Goal: Transaction & Acquisition: Obtain resource

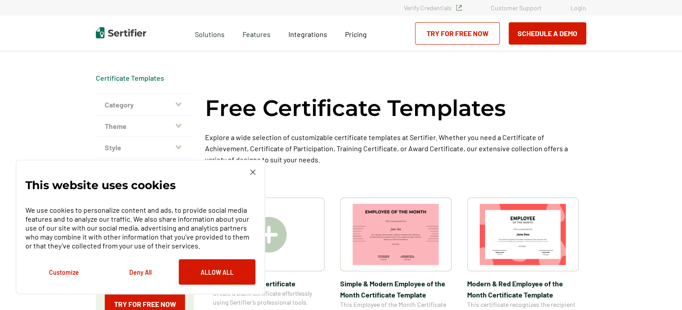
click at [330, 157] on p "Explore a wide selection of customizable certificate templates at Sertifier. Wh…" at bounding box center [395, 148] width 381 height 33
click at [222, 269] on button "Allow All" at bounding box center [217, 271] width 77 height 25
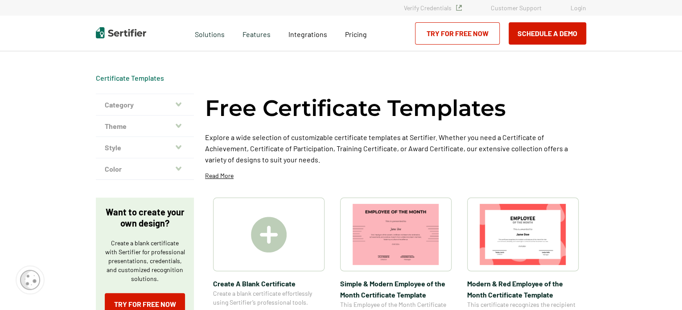
click at [270, 228] on img at bounding box center [269, 235] width 36 height 36
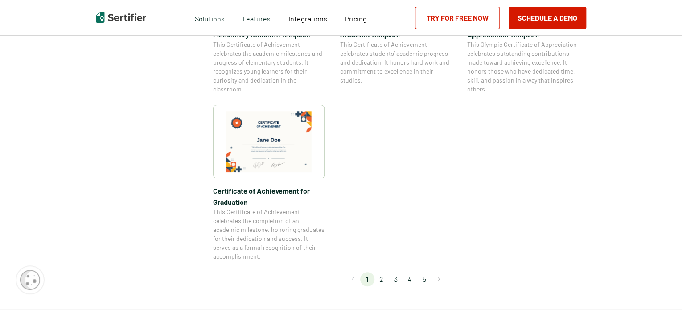
scroll to position [758, 0]
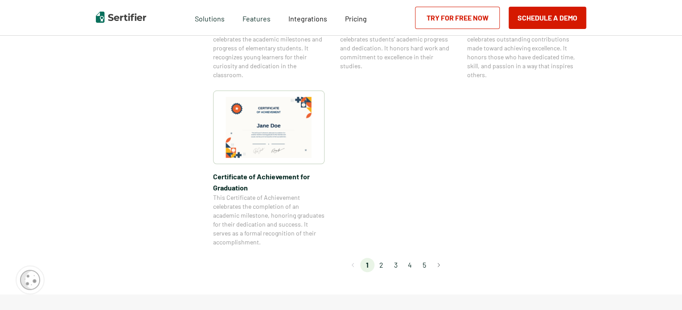
click at [384, 267] on li "2" at bounding box center [382, 265] width 14 height 14
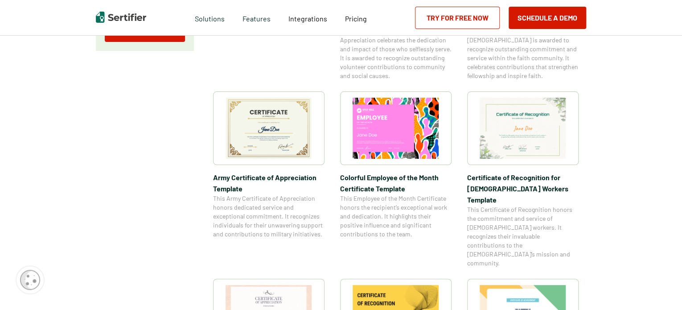
scroll to position [268, 0]
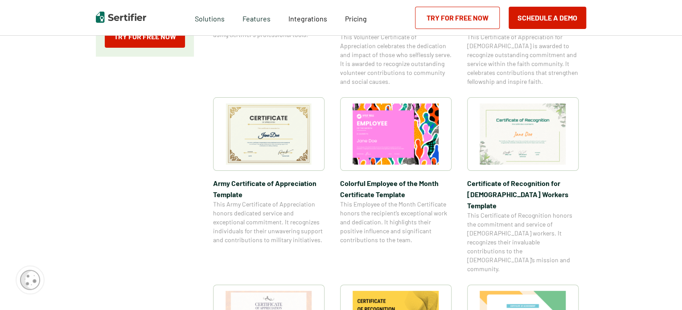
click at [264, 150] on img at bounding box center [269, 133] width 87 height 61
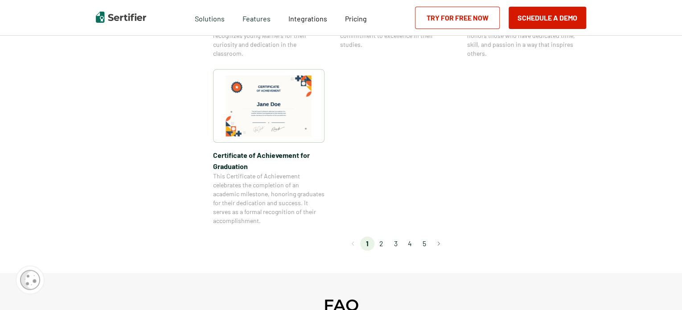
scroll to position [803, 0]
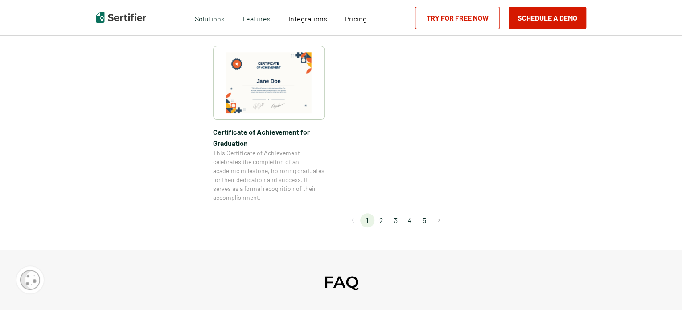
click at [382, 219] on li "2" at bounding box center [382, 220] width 14 height 14
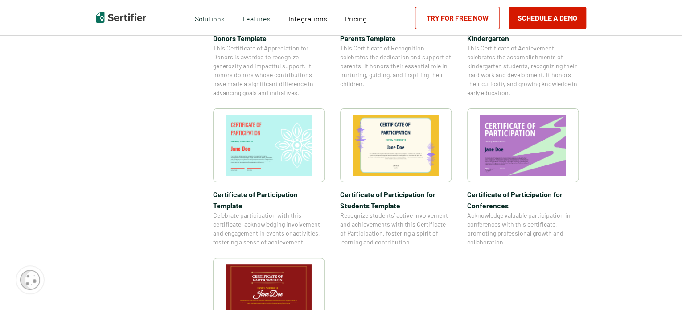
scroll to position [714, 0]
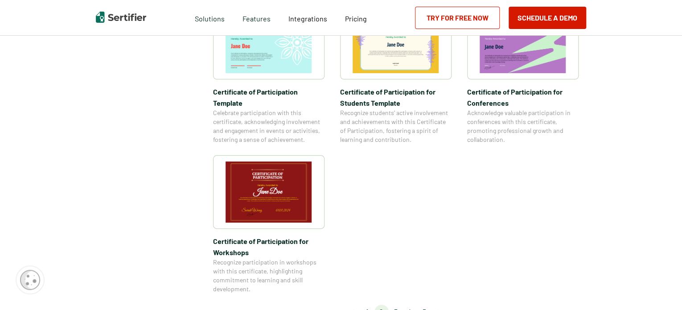
click at [395, 305] on li "3" at bounding box center [396, 312] width 14 height 14
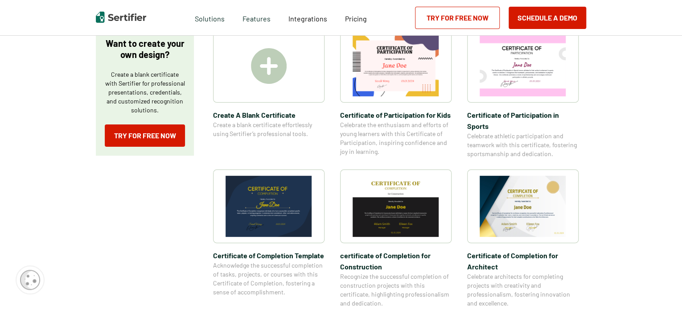
scroll to position [178, 0]
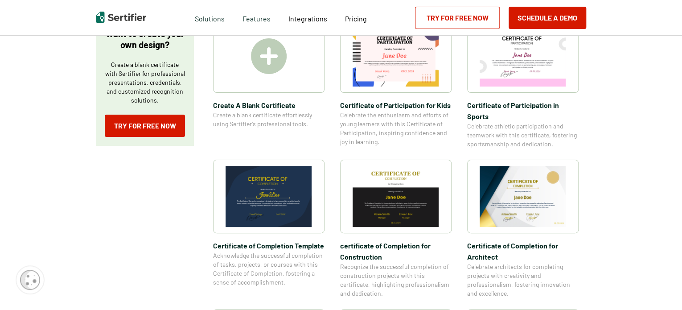
click at [275, 196] on img at bounding box center [269, 196] width 87 height 61
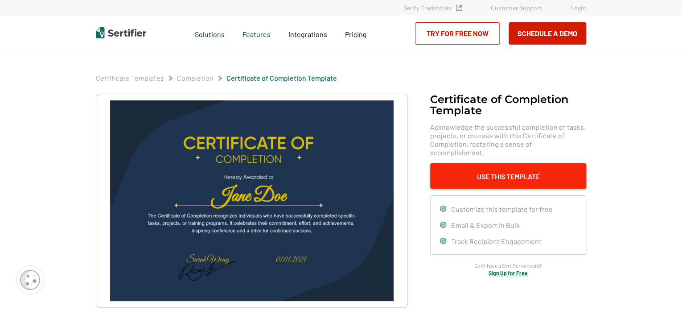
click at [498, 163] on button "Use This Template" at bounding box center [508, 175] width 156 height 25
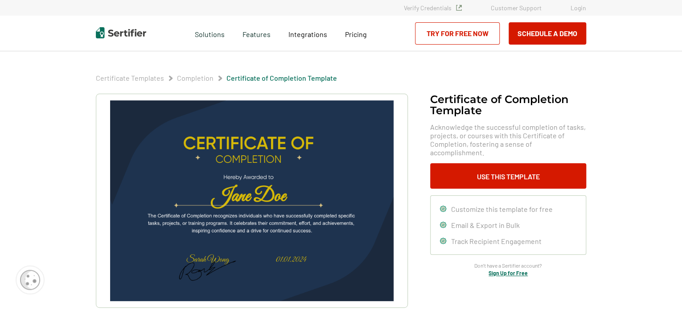
click at [244, 149] on img at bounding box center [252, 200] width 284 height 201
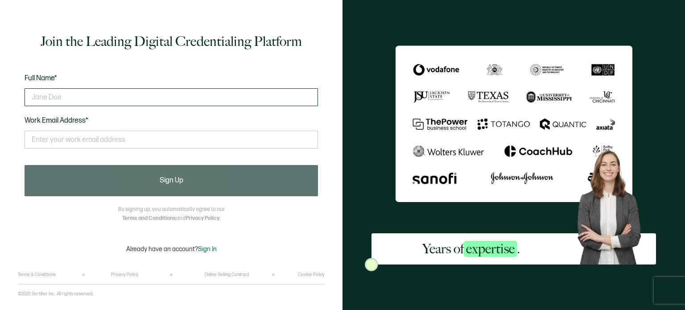
click at [79, 99] on input "text" at bounding box center [171, 97] width 293 height 18
type input "Michelle Reyes"
type input "leonvalley@successonthespectrum.com"
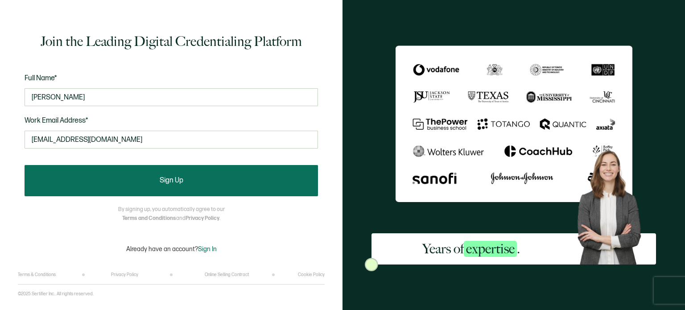
click at [158, 176] on button "Sign Up" at bounding box center [171, 180] width 293 height 31
